Goal: Navigation & Orientation: Find specific page/section

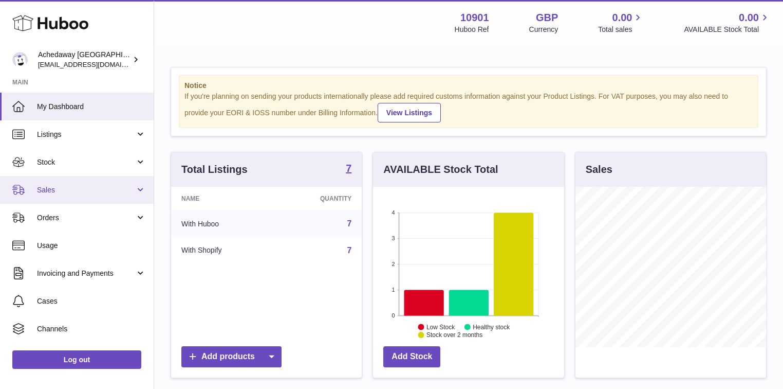
scroll to position [160, 193]
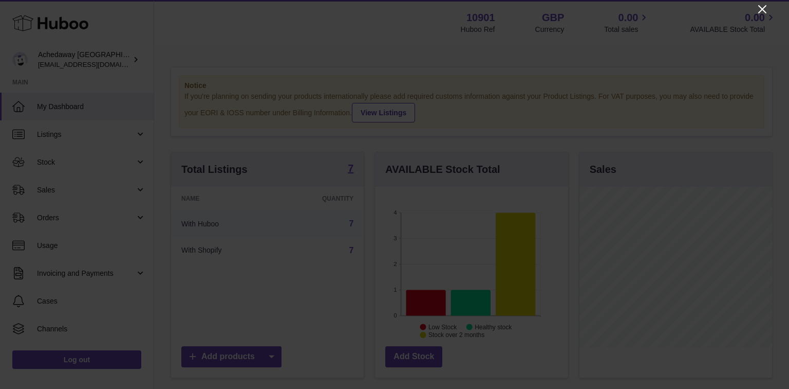
click at [761, 5] on icon "Close" at bounding box center [763, 9] width 12 height 12
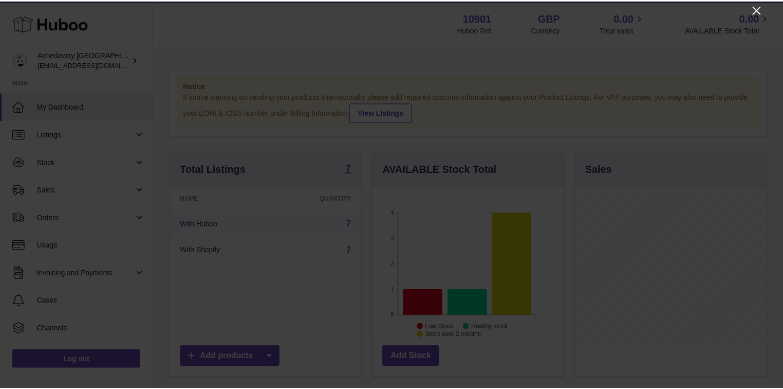
scroll to position [513821, 513791]
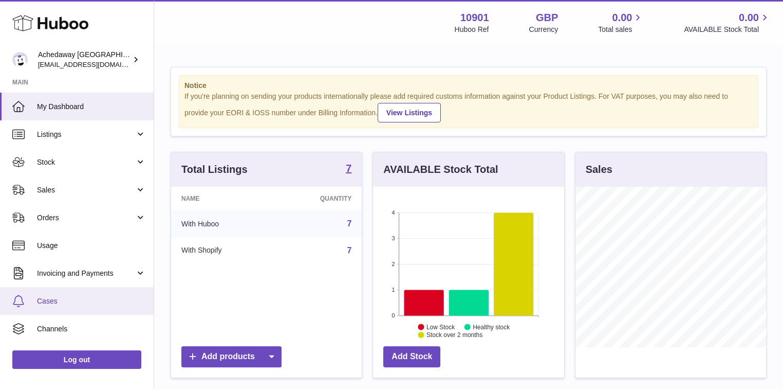
click at [72, 298] on span "Cases" at bounding box center [91, 301] width 109 height 10
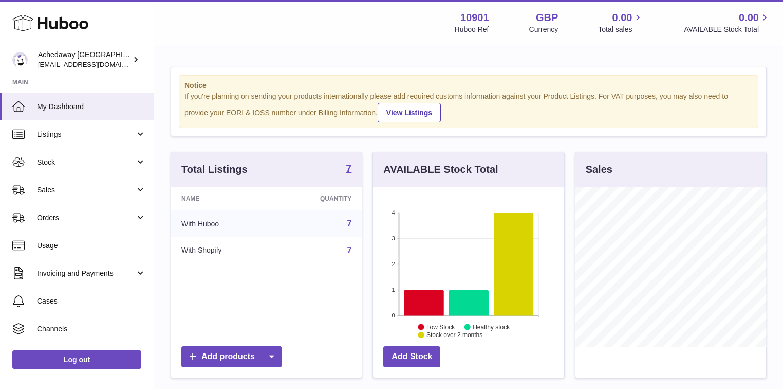
scroll to position [160, 191]
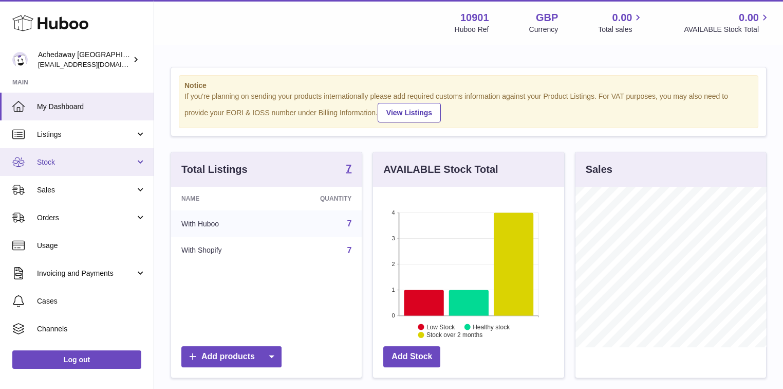
click at [76, 158] on span "Stock" at bounding box center [86, 162] width 98 height 10
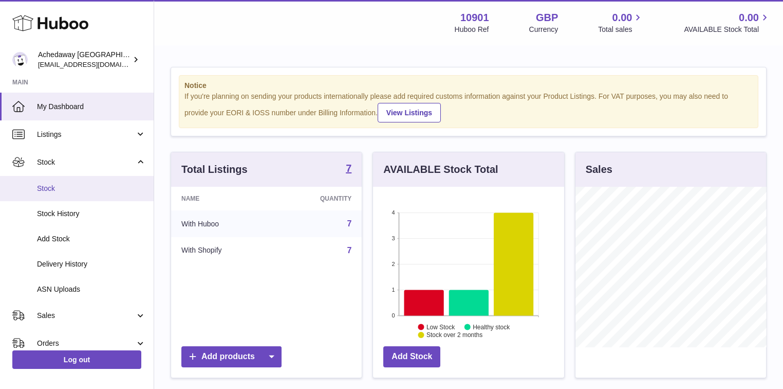
click at [80, 189] on span "Stock" at bounding box center [91, 188] width 109 height 10
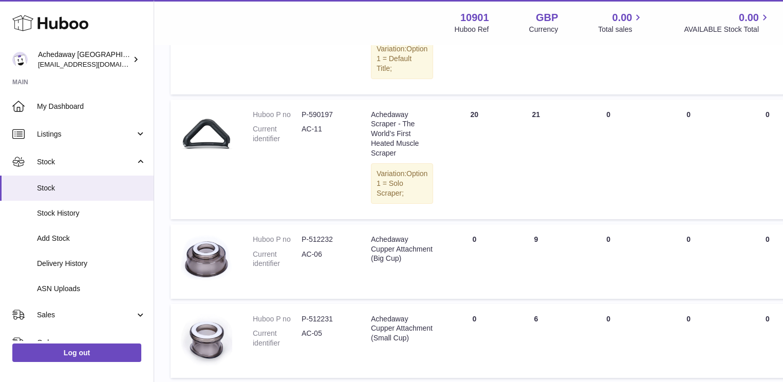
scroll to position [370, 0]
